Goal: Transaction & Acquisition: Subscribe to service/newsletter

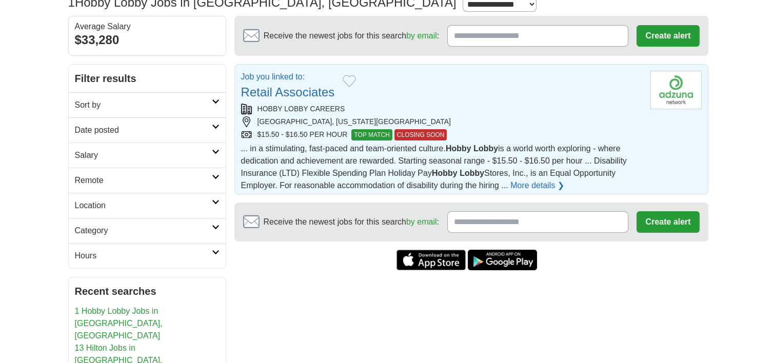
scroll to position [29, 0]
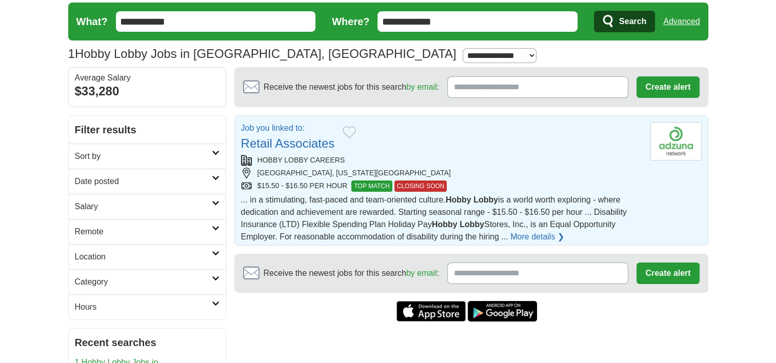
click at [494, 272] on section "Receive the newest jobs for this search by email : Create alert By creating an …" at bounding box center [471, 273] width 474 height 39
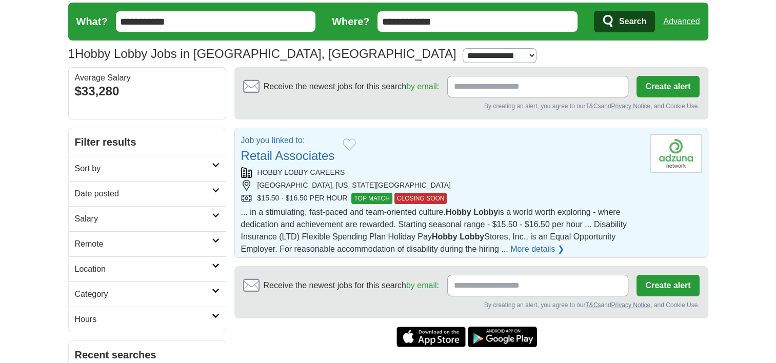
type input "**********"
click at [673, 278] on button "Create alert" at bounding box center [667, 286] width 63 height 22
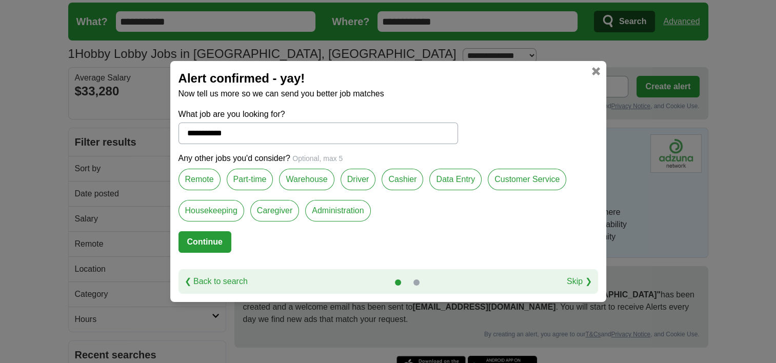
click at [187, 178] on label "Remote" at bounding box center [199, 180] width 42 height 22
click at [251, 178] on label "Part-time" at bounding box center [250, 180] width 47 height 22
click at [459, 179] on label "Data Entry" at bounding box center [455, 180] width 52 height 22
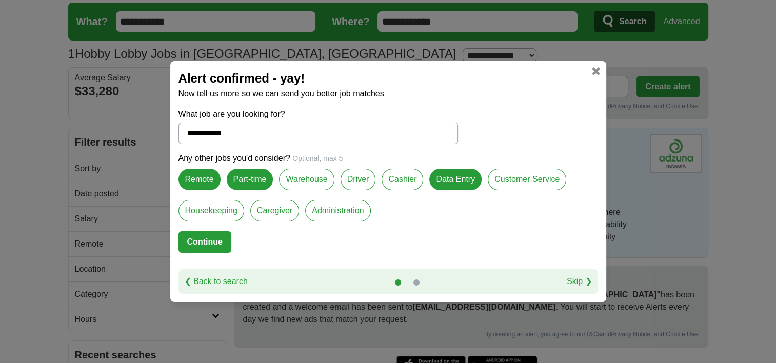
click at [520, 178] on label "Customer Service" at bounding box center [527, 180] width 78 height 22
click at [334, 205] on label "Administration" at bounding box center [337, 211] width 65 height 22
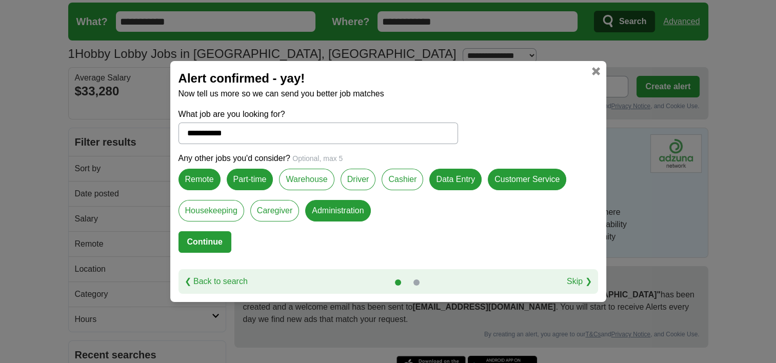
click at [206, 234] on button "Continue" at bounding box center [204, 242] width 53 height 22
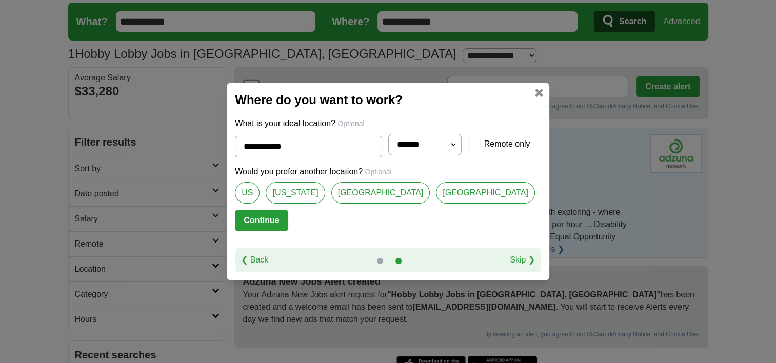
click at [298, 191] on link "[US_STATE]" at bounding box center [295, 193] width 59 height 22
click at [345, 189] on link "[GEOGRAPHIC_DATA]" at bounding box center [380, 193] width 99 height 22
click at [436, 190] on link "[GEOGRAPHIC_DATA]" at bounding box center [485, 193] width 99 height 22
type input "**********"
click at [260, 217] on button "Continue" at bounding box center [261, 221] width 53 height 22
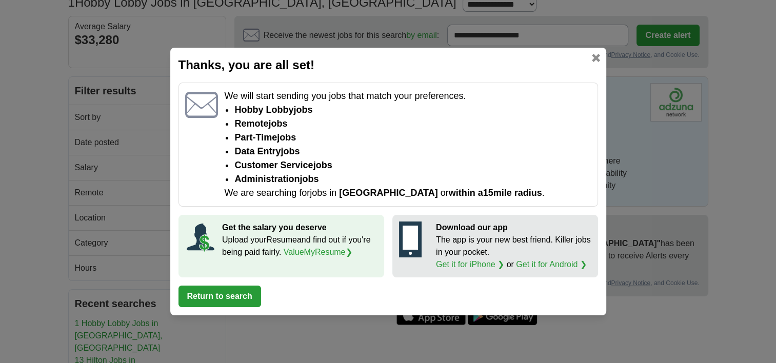
scroll to position [131, 0]
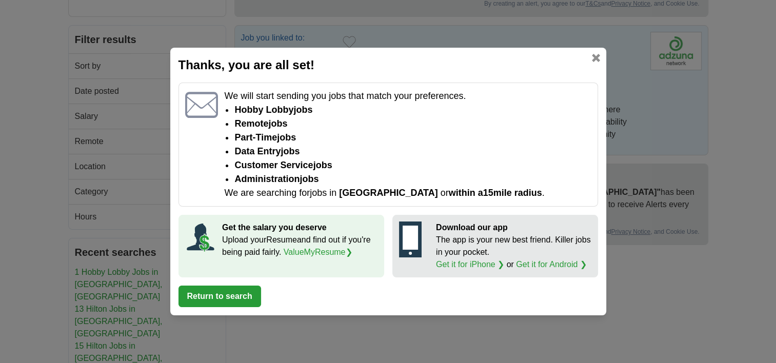
click at [217, 296] on button "Return to search" at bounding box center [219, 297] width 83 height 22
